Goal: Task Accomplishment & Management: Manage account settings

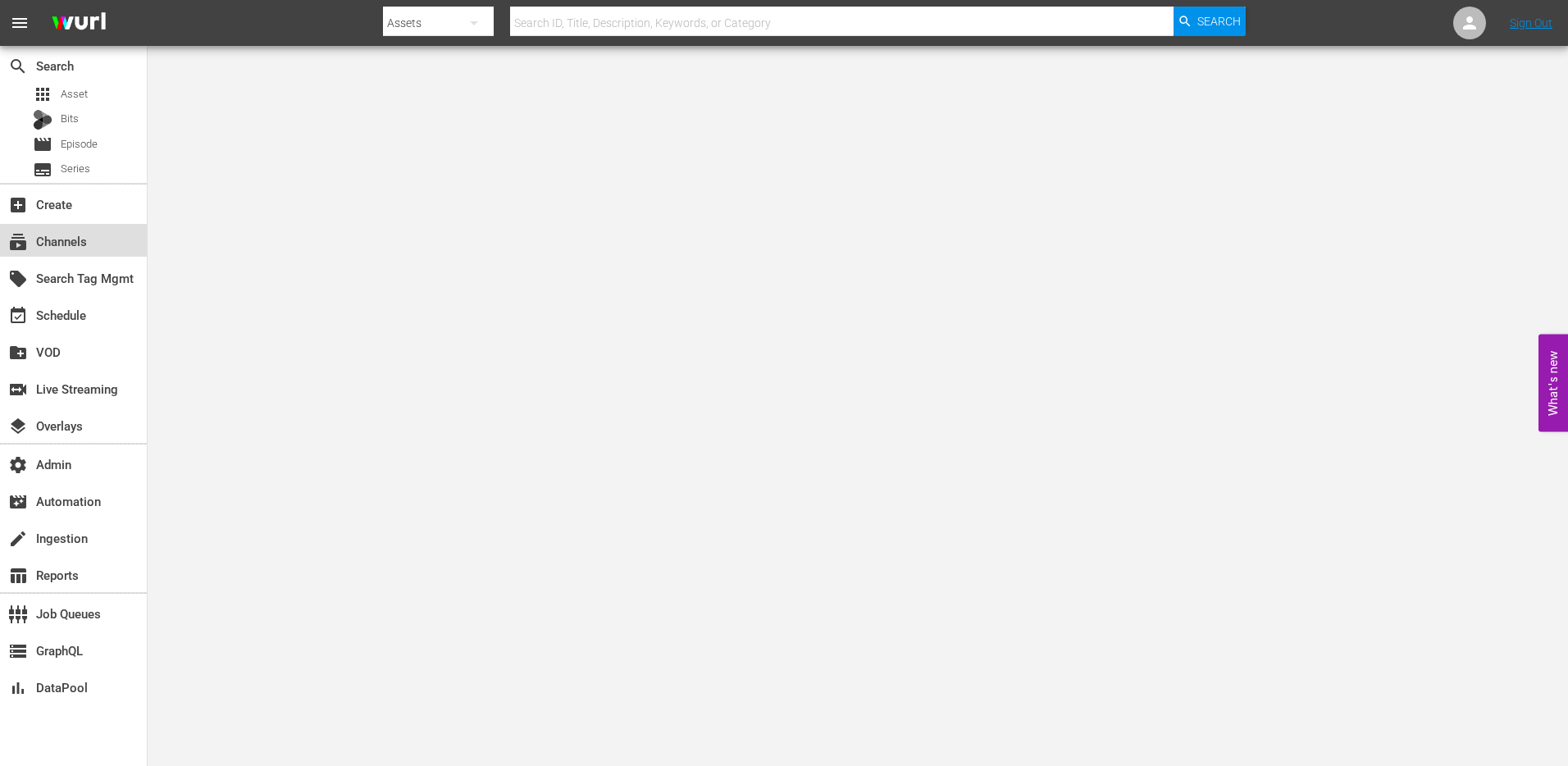
click at [66, 236] on div "subscriptions Channels" at bounding box center [46, 239] width 92 height 15
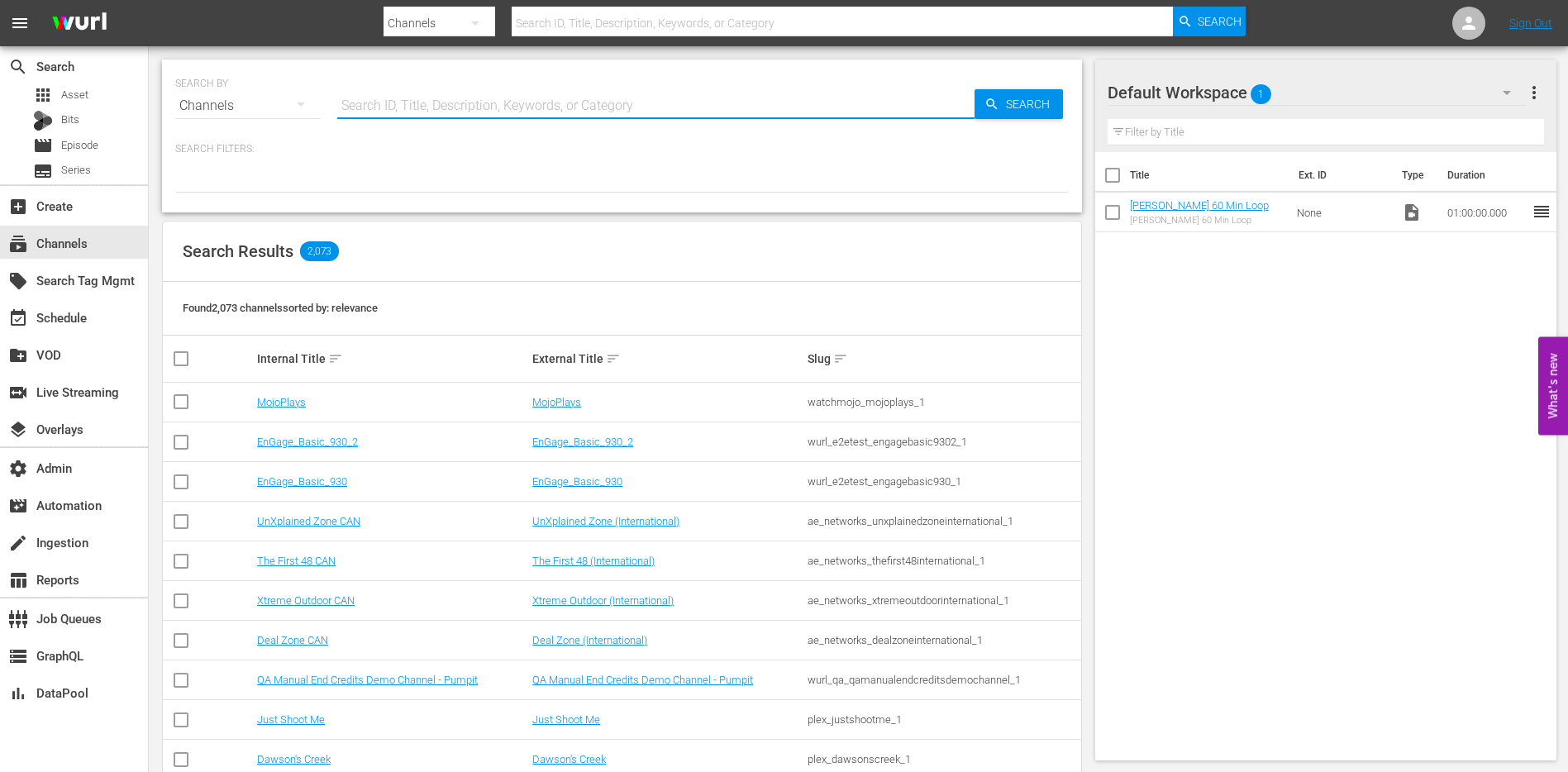
click at [422, 97] on input "text" at bounding box center [656, 106] width 637 height 39
type input "it"
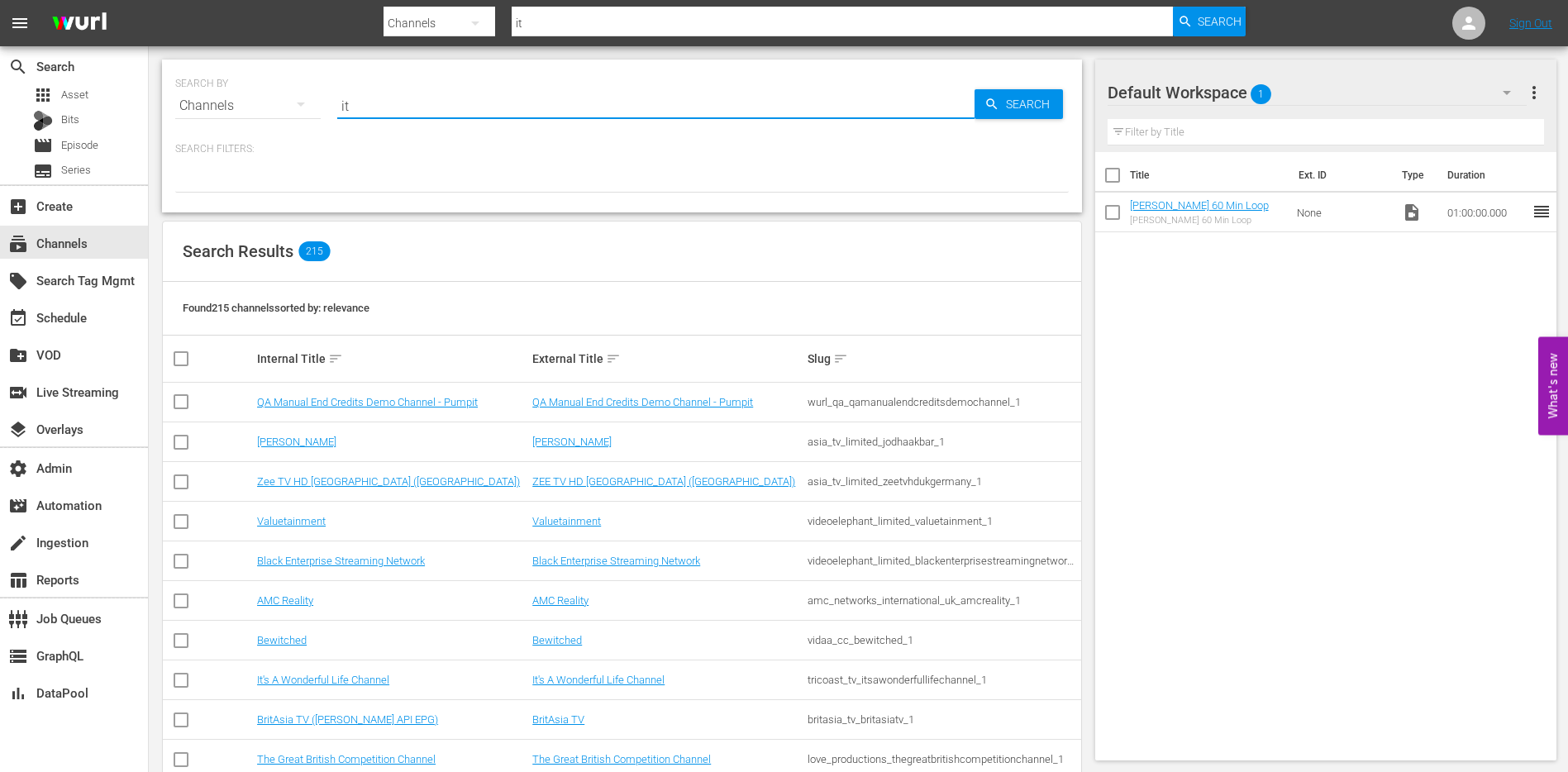
type input "i"
type input "wonder"
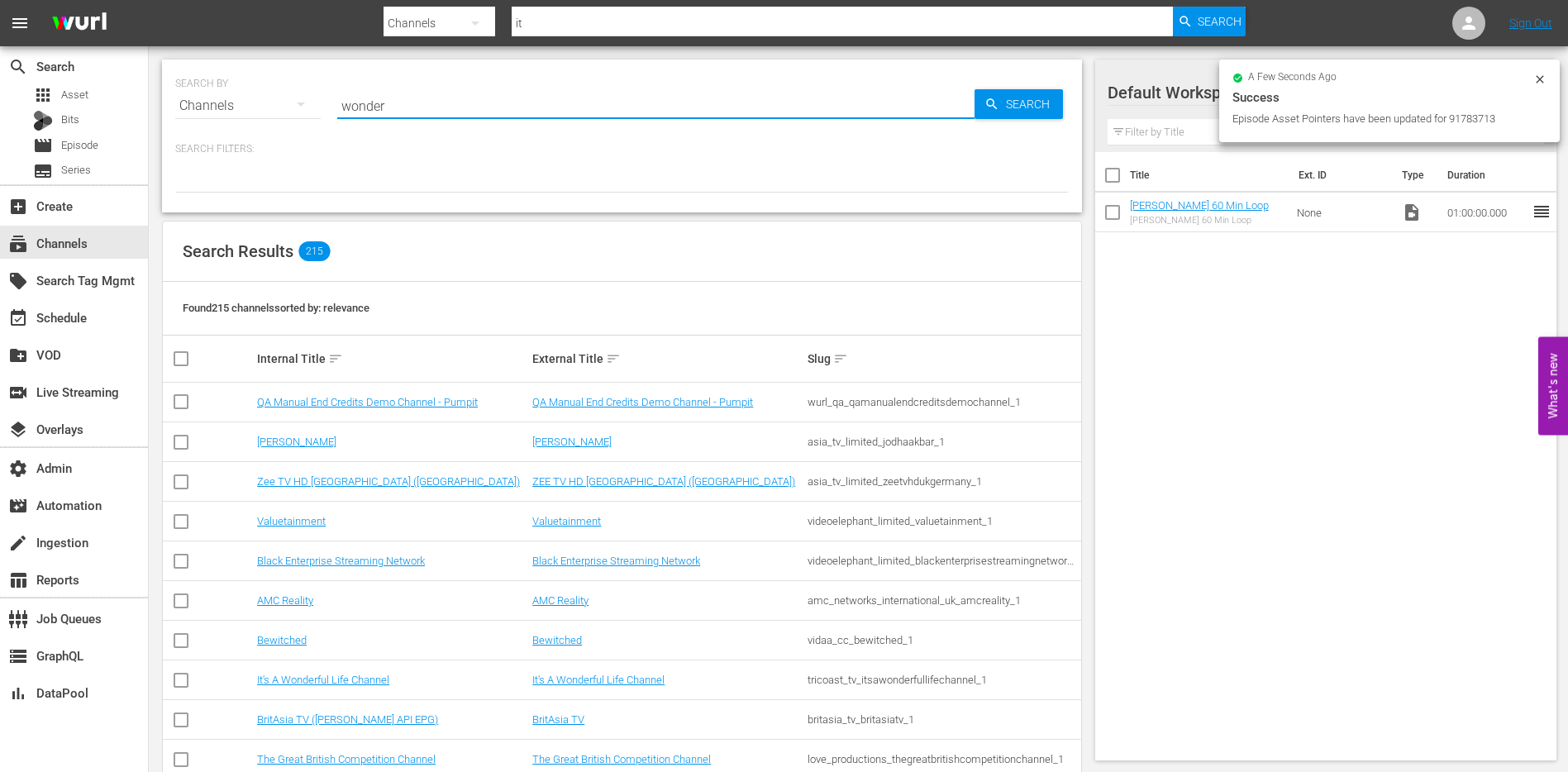
type input "wonder"
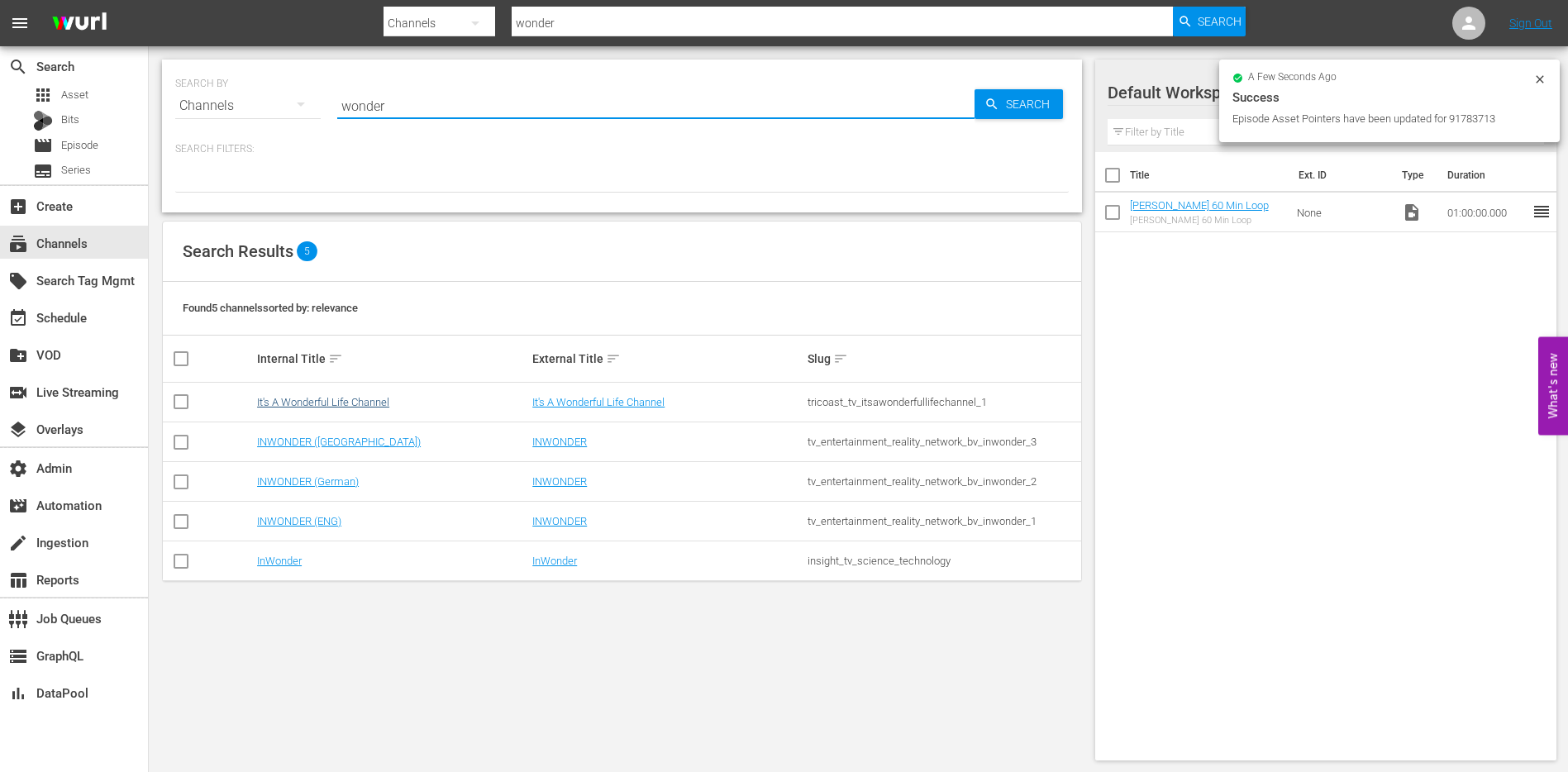
type input "wonder"
click at [328, 404] on link "It's A Wonderful Life Channel" at bounding box center [322, 402] width 132 height 12
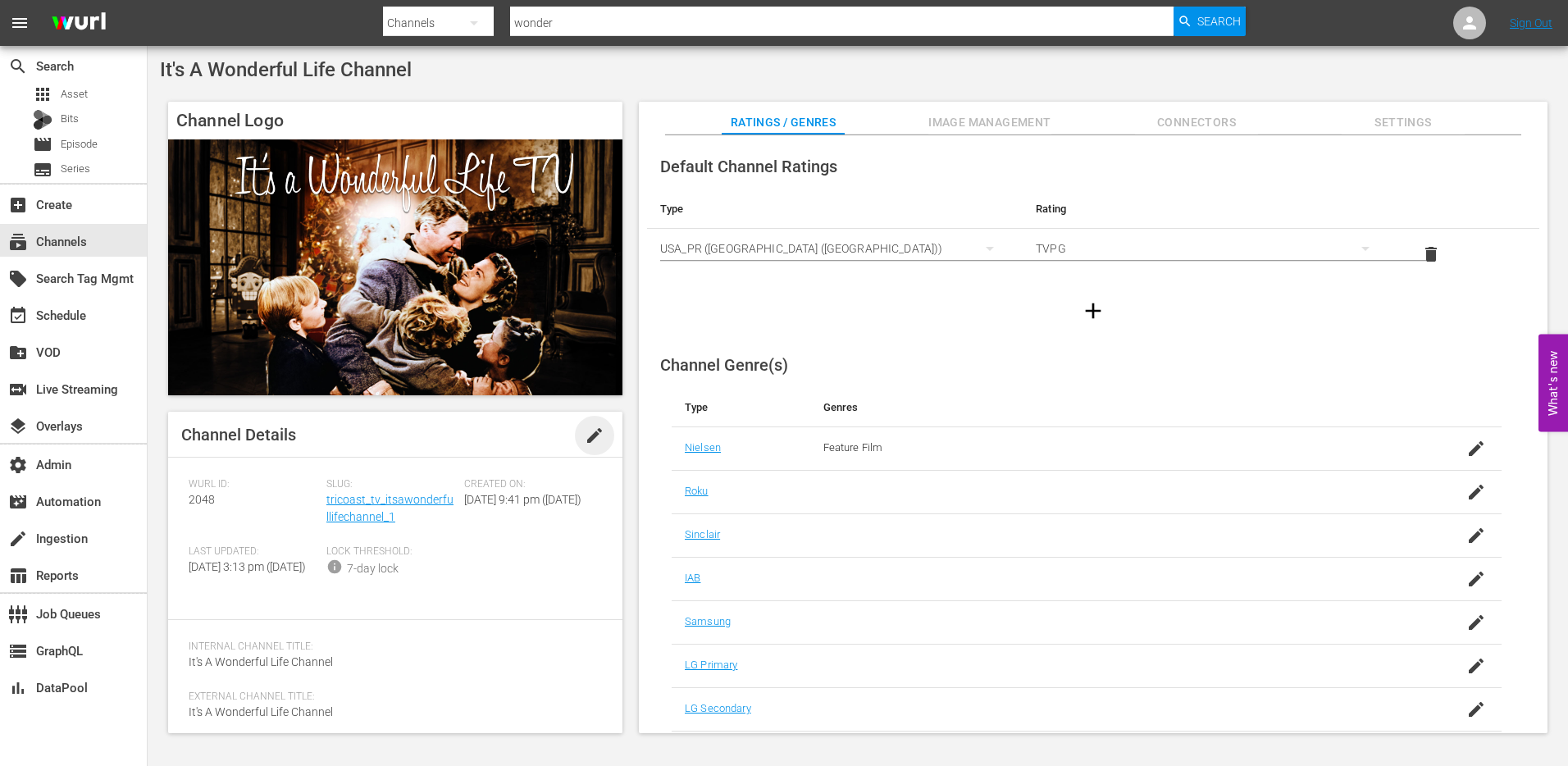
click at [588, 432] on span "edit" at bounding box center [594, 435] width 20 height 20
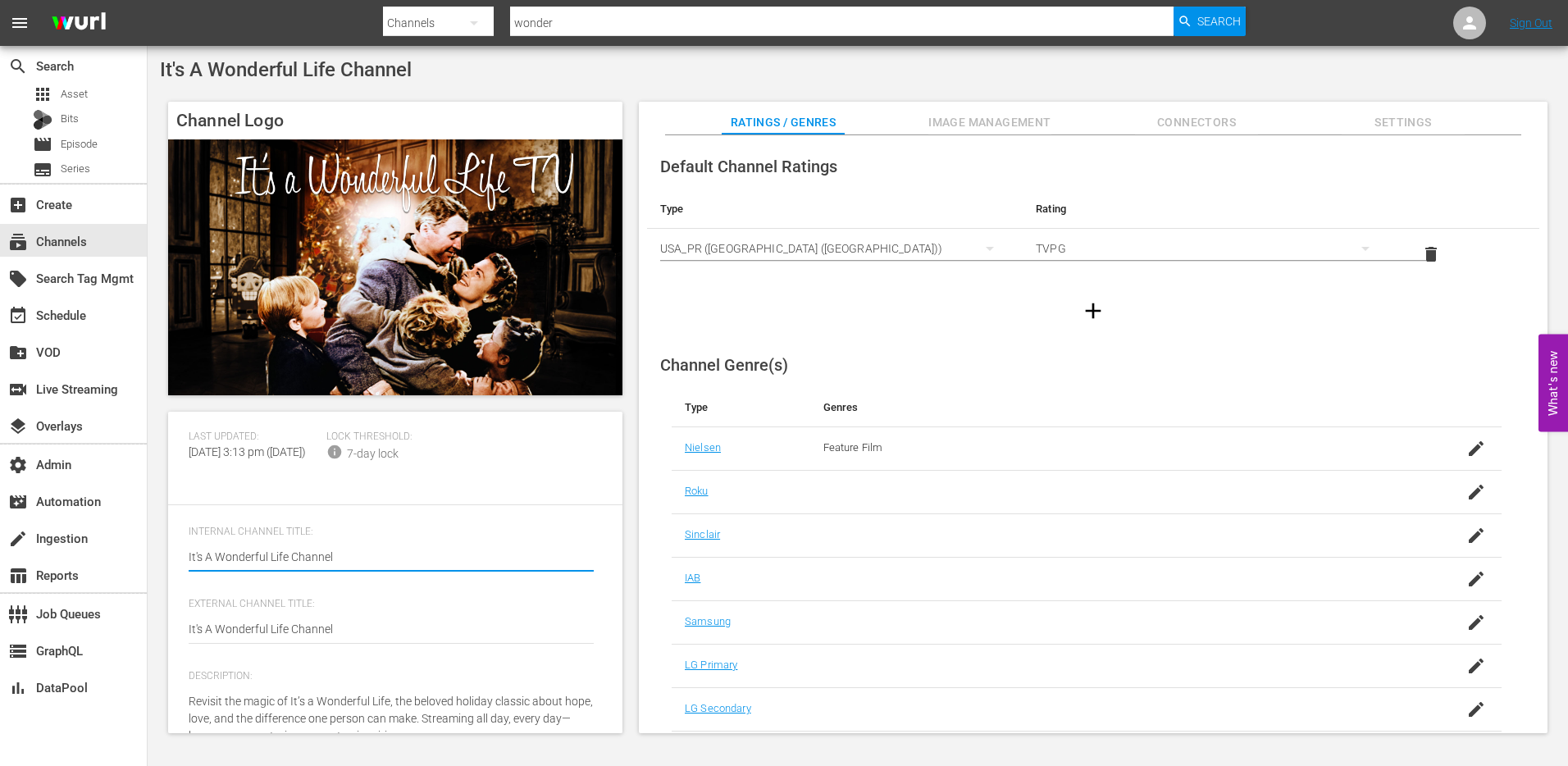
scroll to position [122, 0]
type textarea "Its A Wonderful Life Channel"
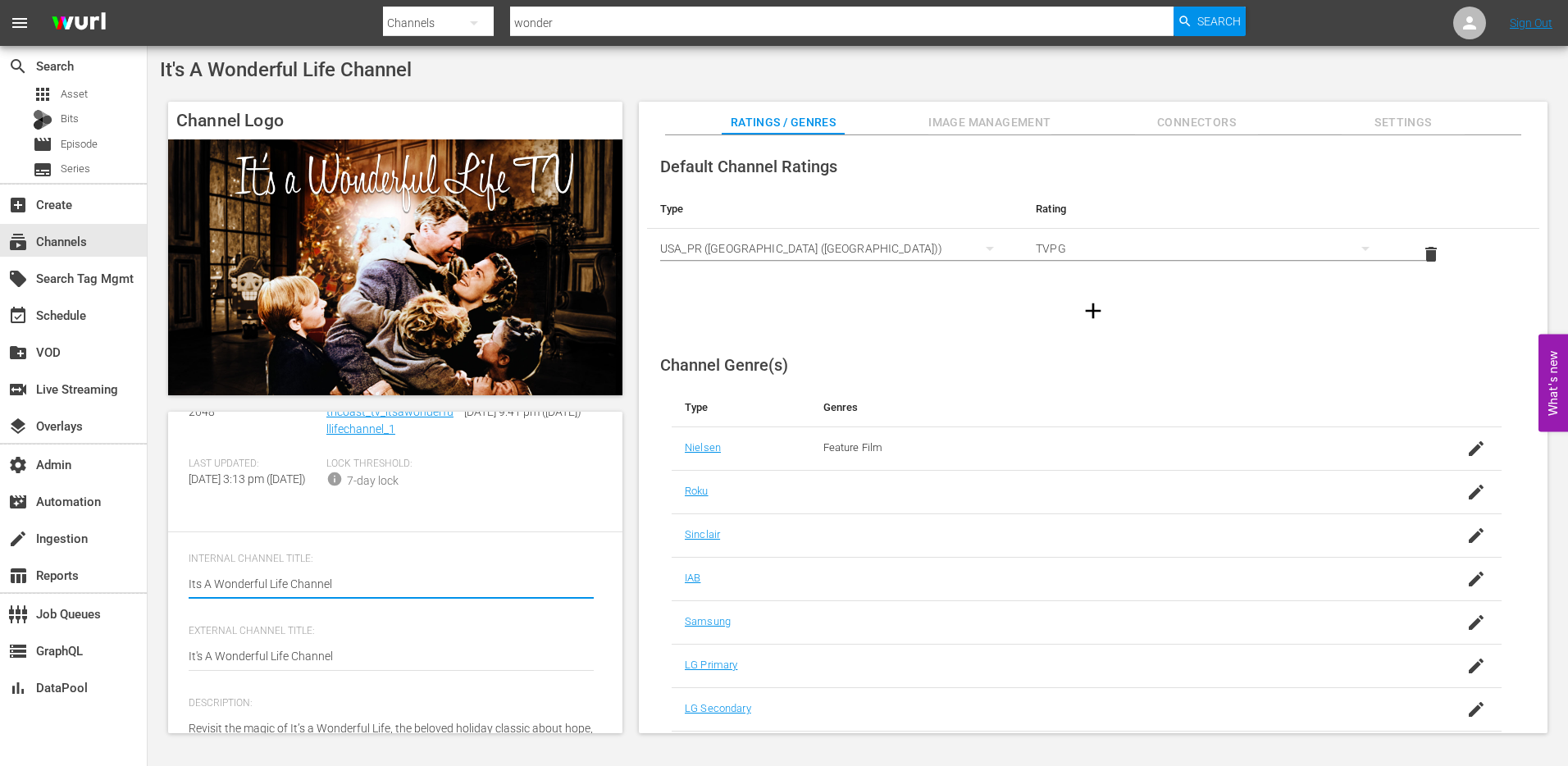
scroll to position [0, 0]
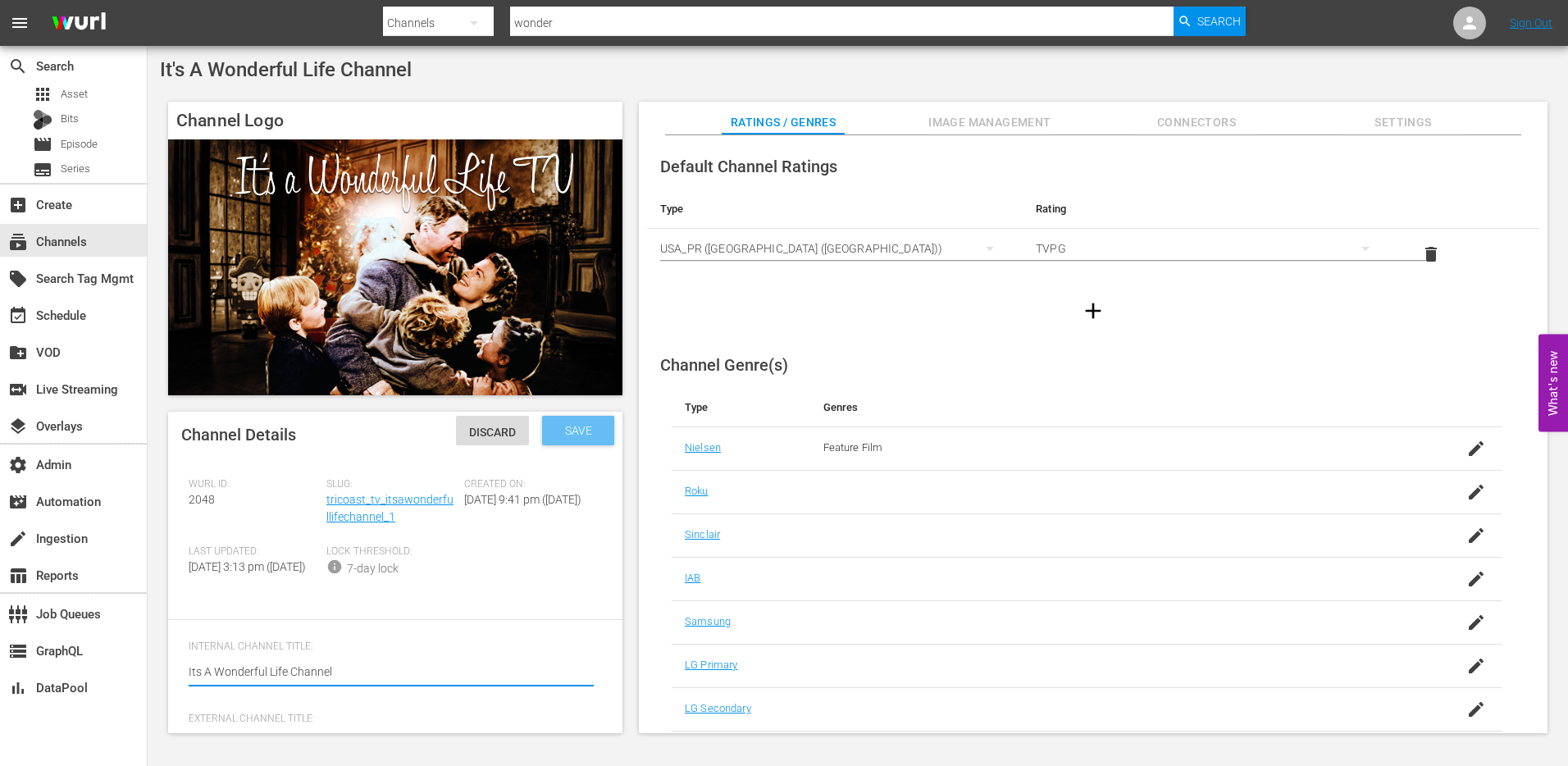
type textarea "Its A Wonderful Life Channel"
click at [580, 429] on span "Save" at bounding box center [578, 430] width 53 height 13
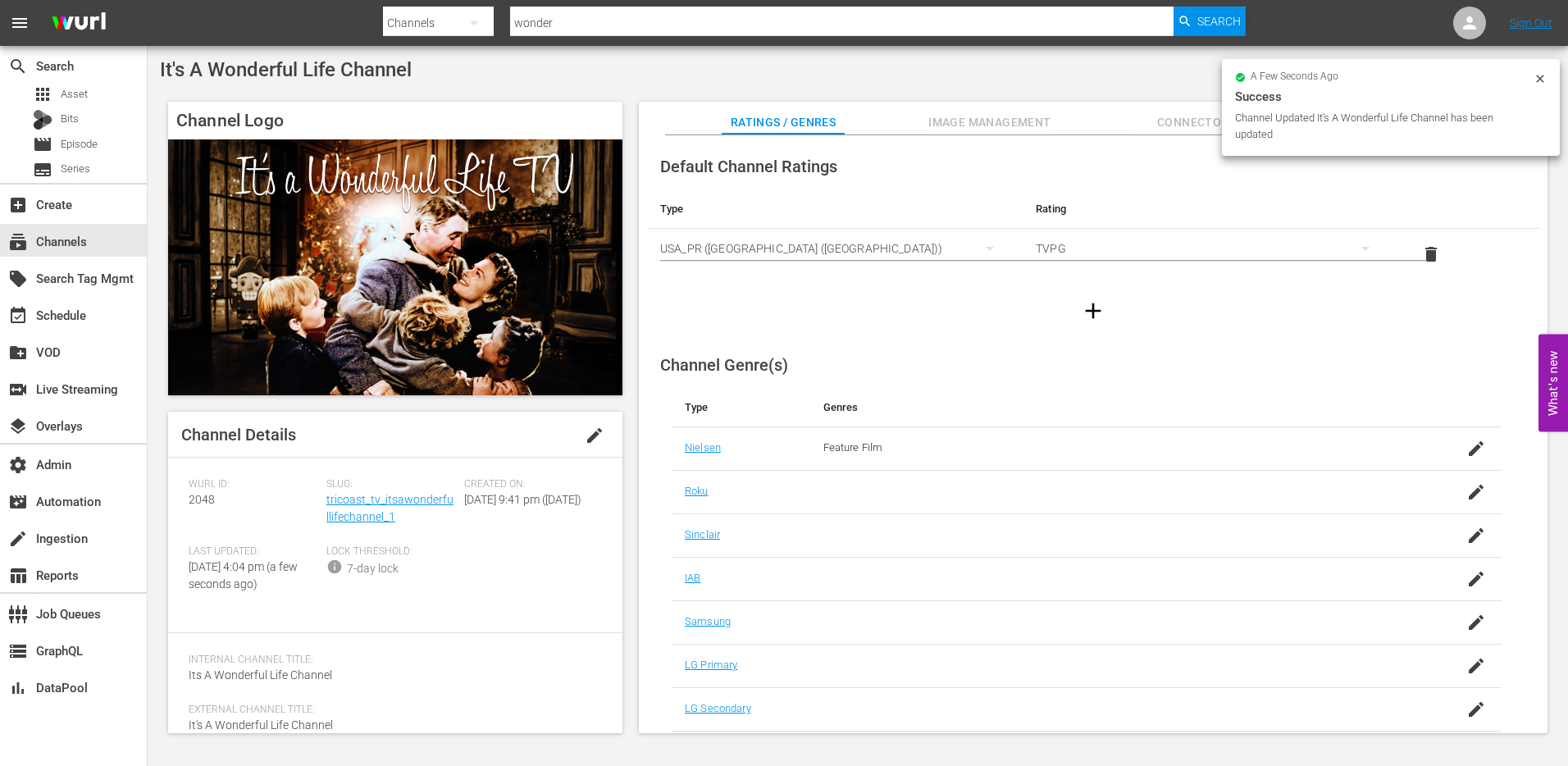
click at [585, 441] on span "edit" at bounding box center [594, 435] width 20 height 20
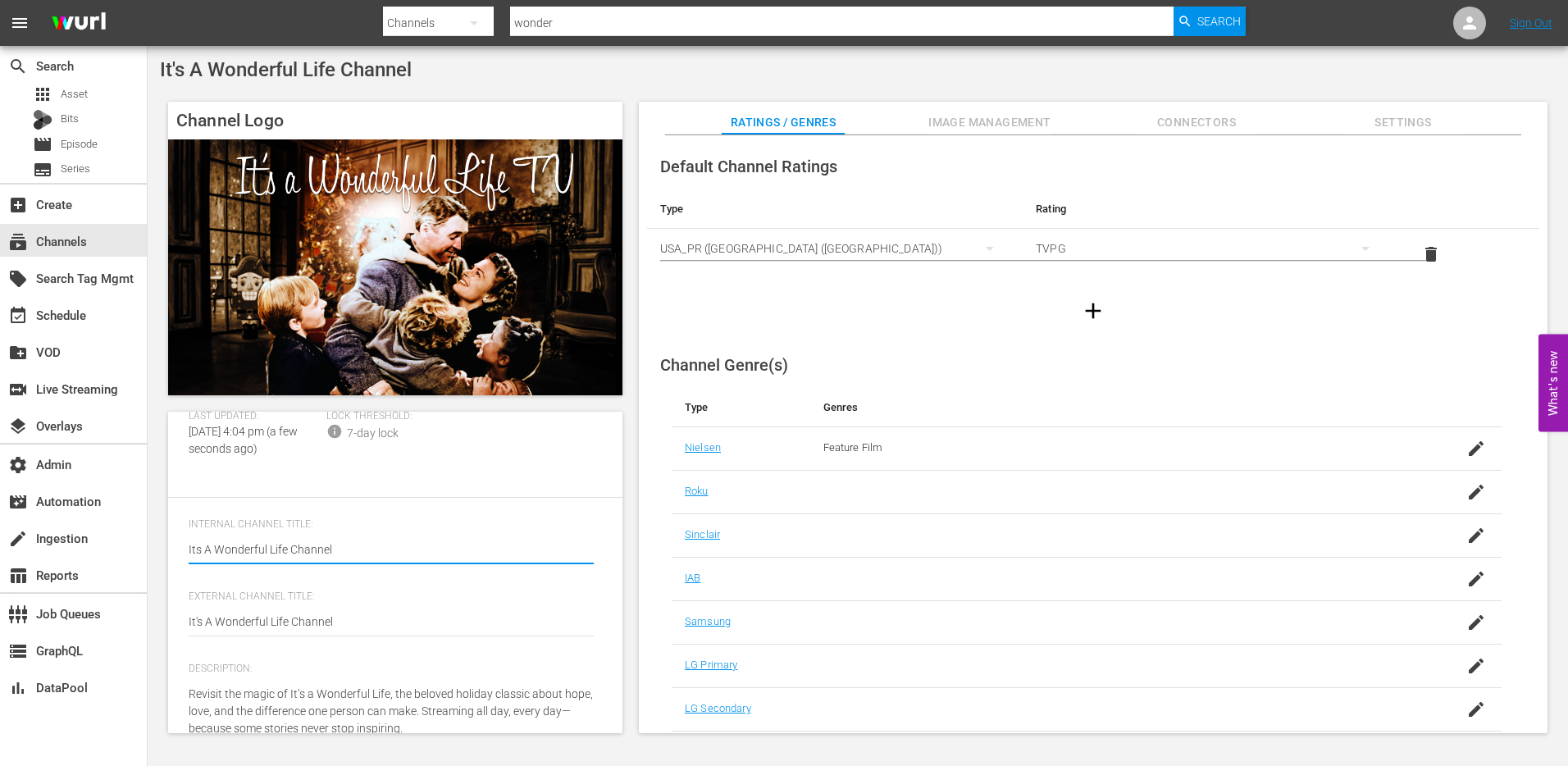
scroll to position [137, 0]
type textarea "Its A Wonderful Life Channel"
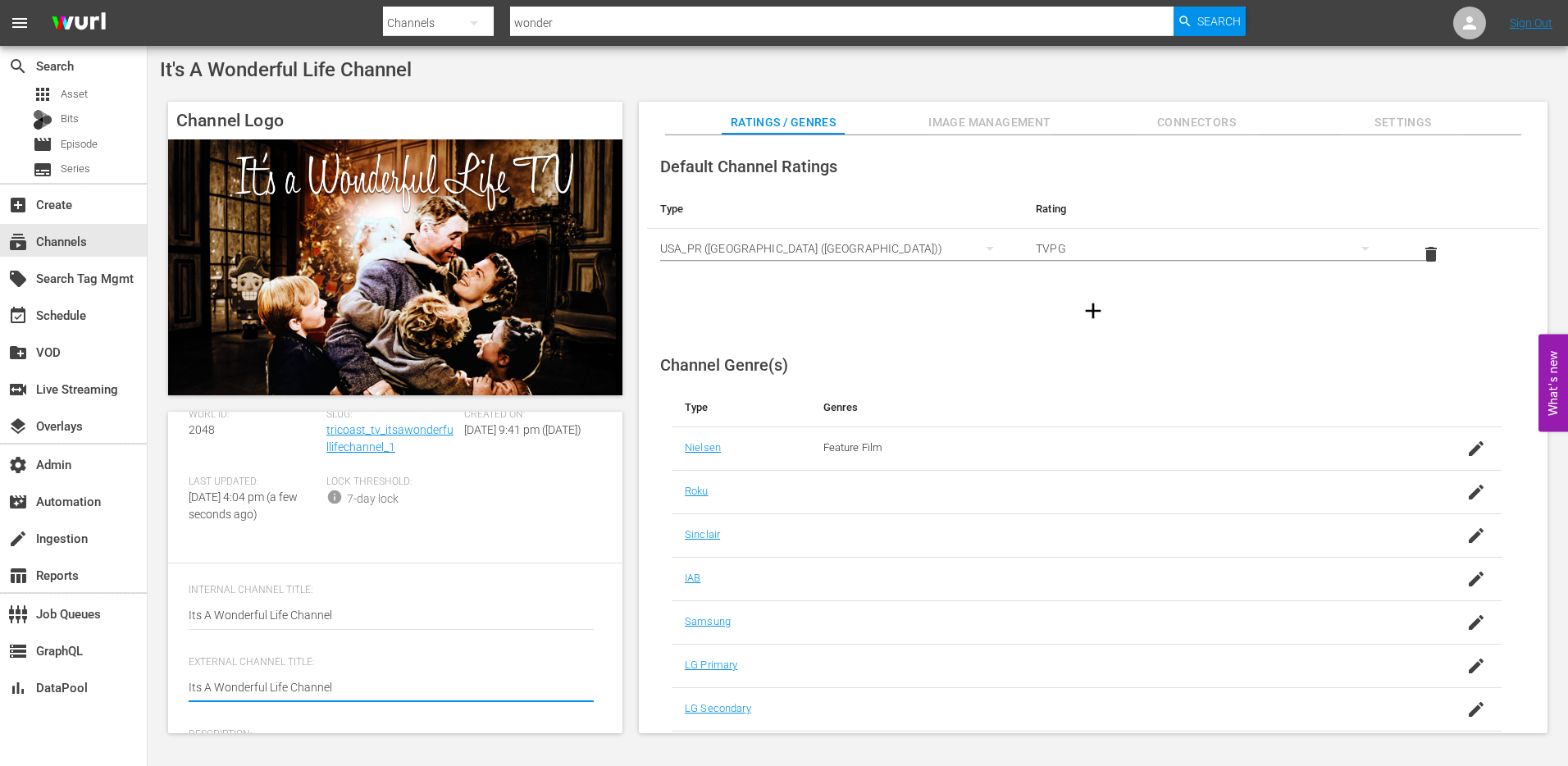
scroll to position [0, 0]
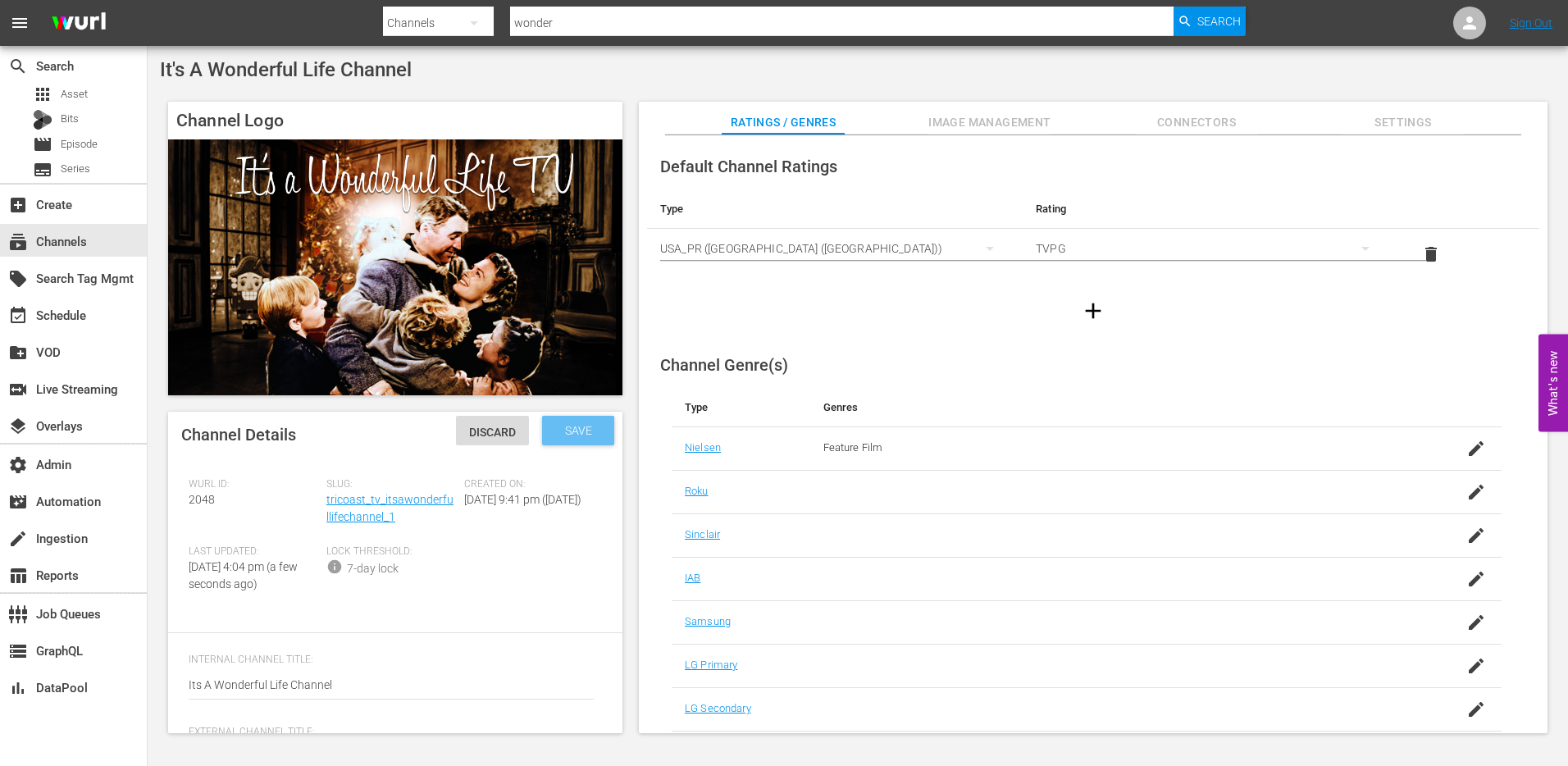
type textarea "Its A Wonderful Life Channel"
click at [588, 431] on span "Save" at bounding box center [578, 430] width 53 height 13
